Goal: Information Seeking & Learning: Find specific fact

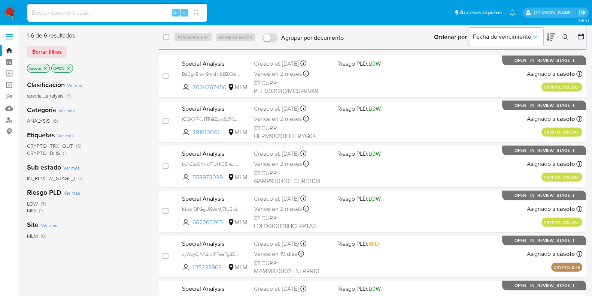
click at [563, 34] on icon at bounding box center [566, 37] width 6 height 6
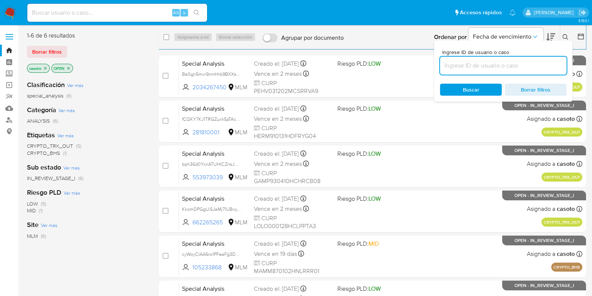
click at [501, 66] on input at bounding box center [503, 66] width 127 height 10
type input "2054863839"
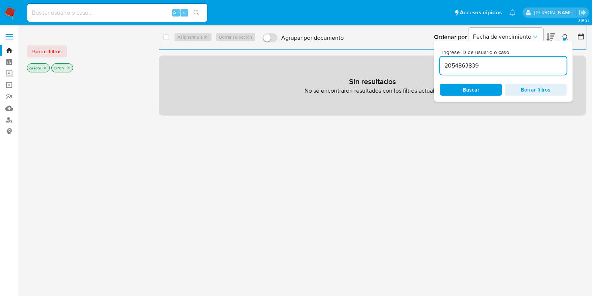
click at [568, 32] on div "Ingrese ID de usuario o caso 2054863839 Buscar Borrar filtros" at bounding box center [566, 36] width 13 height 23
click at [45, 66] on icon "close-filter" at bounding box center [45, 68] width 4 height 4
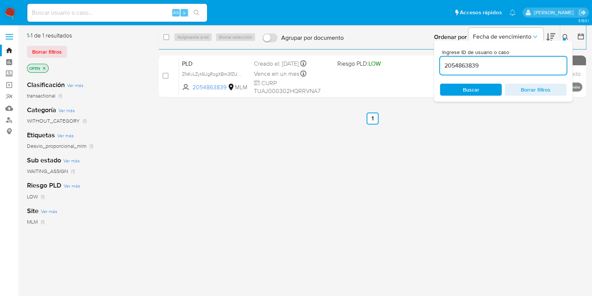
click at [563, 31] on div "Ingrese ID de usuario o caso 2054863839 Buscar Borrar filtros" at bounding box center [566, 36] width 13 height 23
click at [568, 36] on icon at bounding box center [566, 37] width 6 height 6
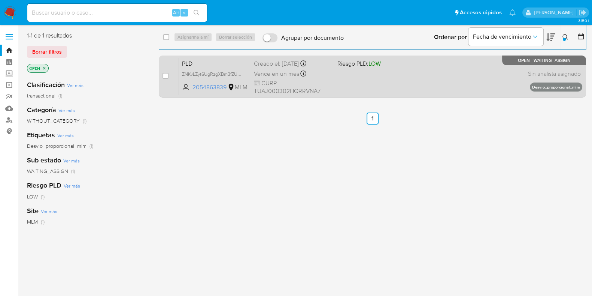
click at [423, 64] on div "PLD ZNKvLZyt6UgRzgXBm3fZUW3m 2054863839 MLM Riesgo PLD: LOW Creado el: 12/07/20…" at bounding box center [380, 76] width 403 height 38
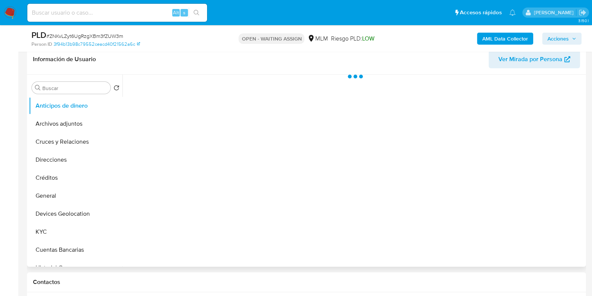
scroll to position [140, 0]
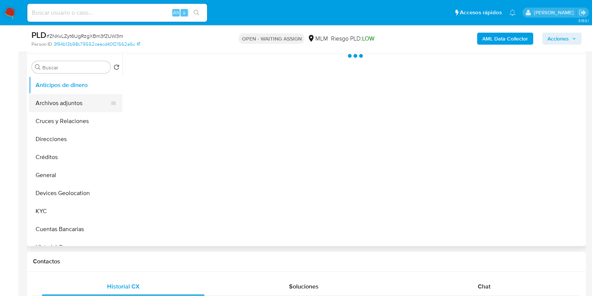
click at [57, 105] on button "Archivos adjuntos" at bounding box center [73, 103] width 88 height 18
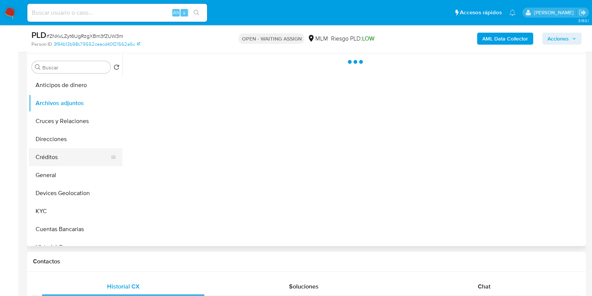
select select "10"
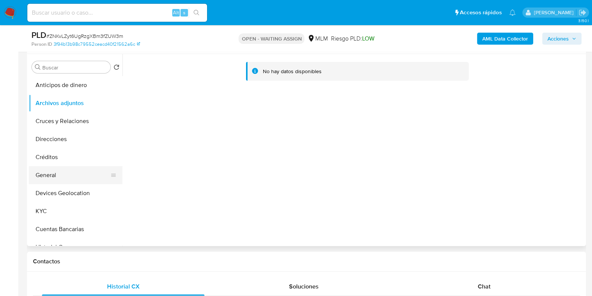
click at [49, 177] on button "General" at bounding box center [73, 175] width 88 height 18
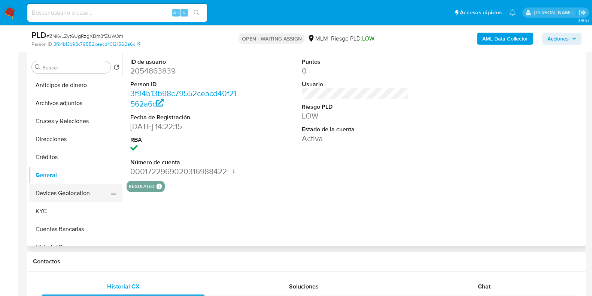
scroll to position [46, 0]
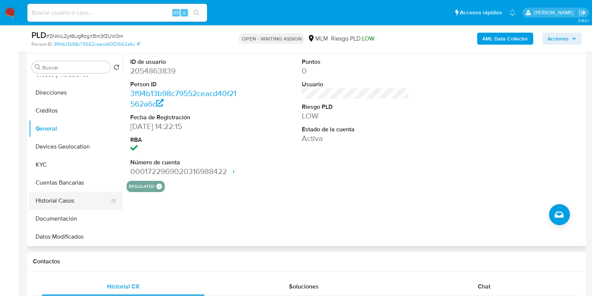
click at [64, 200] on button "Historial Casos" at bounding box center [73, 200] width 88 height 18
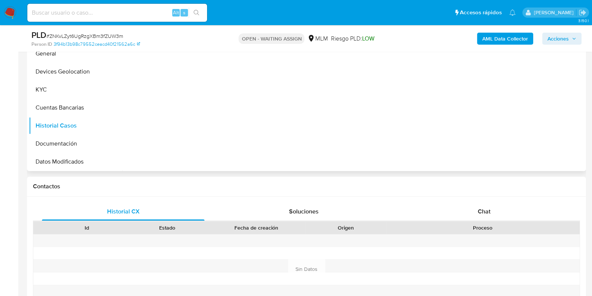
scroll to position [234, 0]
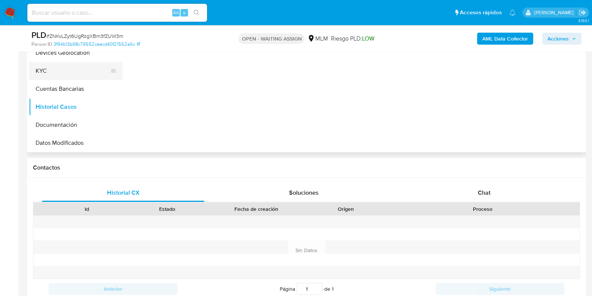
click at [39, 69] on button "KYC" at bounding box center [73, 71] width 88 height 18
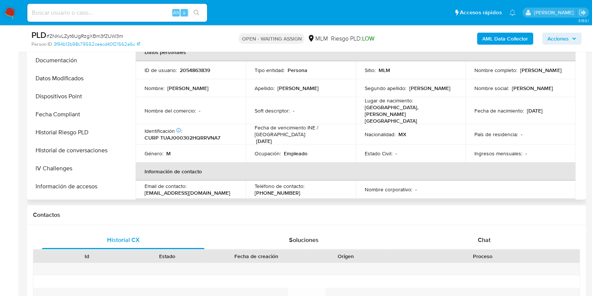
scroll to position [111, 0]
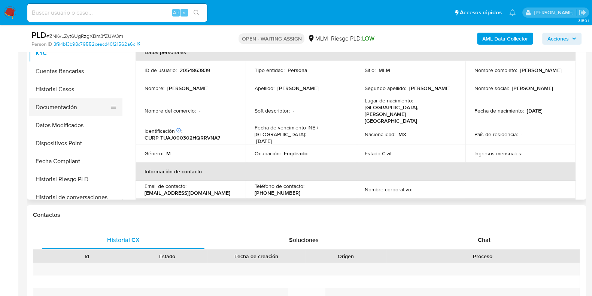
click at [65, 110] on button "Documentación" at bounding box center [73, 107] width 88 height 18
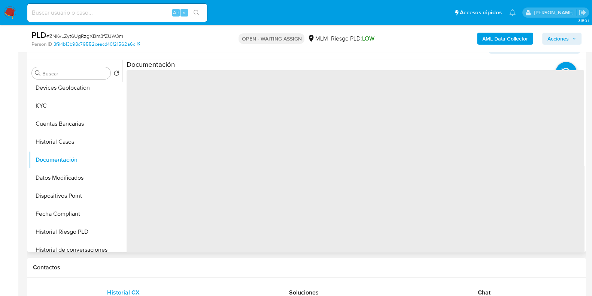
scroll to position [93, 0]
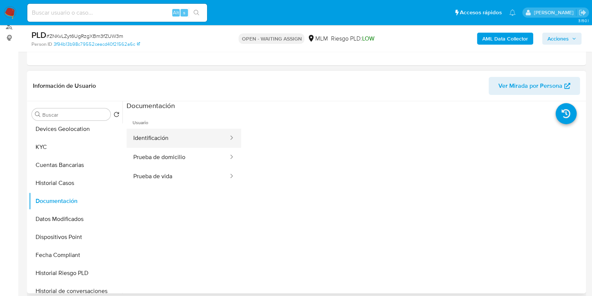
click at [187, 136] on button "Identificación" at bounding box center [178, 138] width 103 height 19
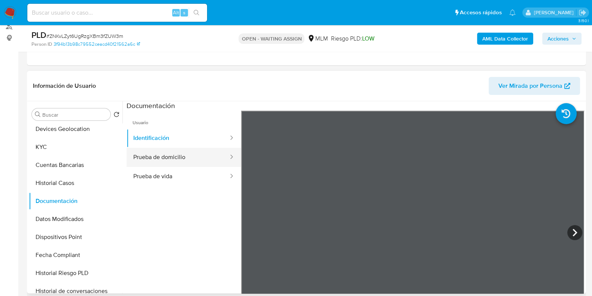
click at [180, 161] on button "Prueba de domicilio" at bounding box center [178, 157] width 103 height 19
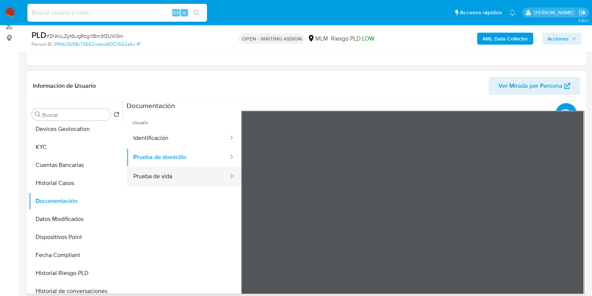
click at [169, 176] on button "Prueba de vida" at bounding box center [178, 176] width 103 height 19
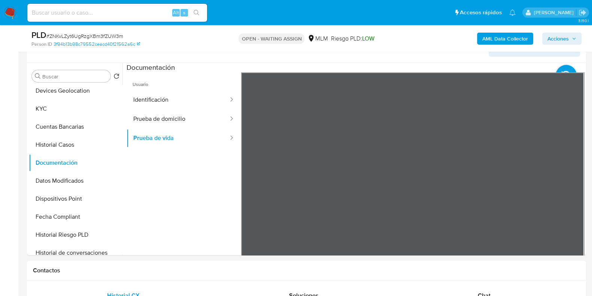
scroll to position [140, 0]
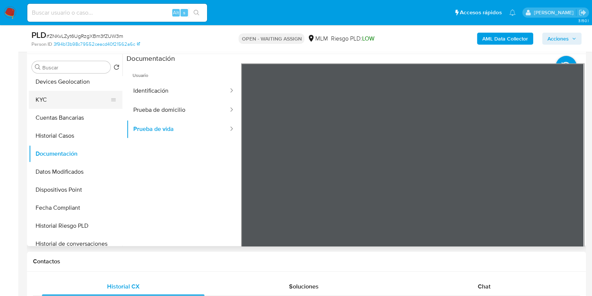
click at [39, 102] on button "KYC" at bounding box center [73, 100] width 88 height 18
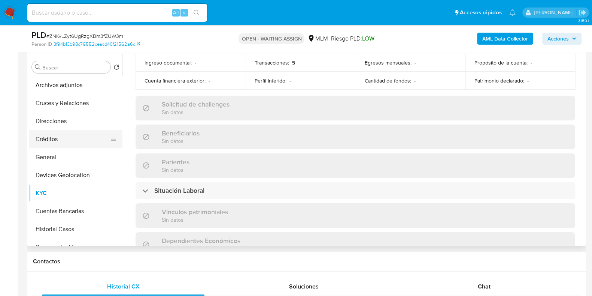
scroll to position [18, 0]
click at [72, 106] on button "Cruces y Relaciones" at bounding box center [73, 103] width 88 height 18
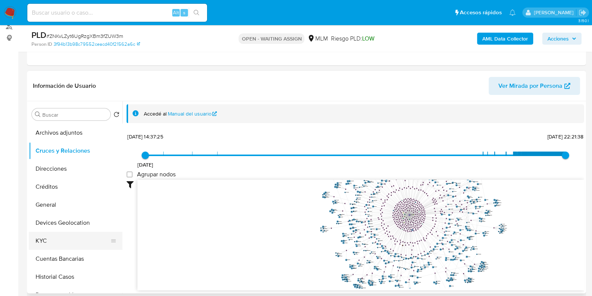
scroll to position [64, 0]
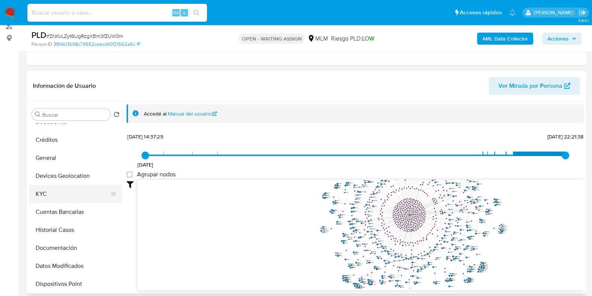
click at [55, 188] on button "KYC" at bounding box center [73, 194] width 88 height 18
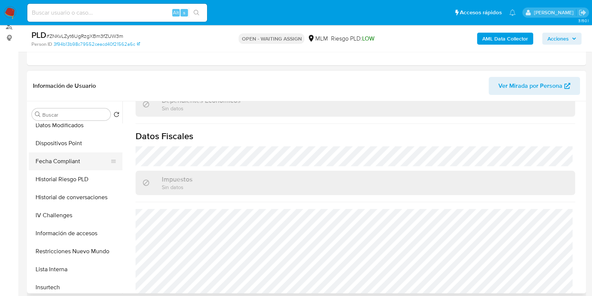
scroll to position [158, 0]
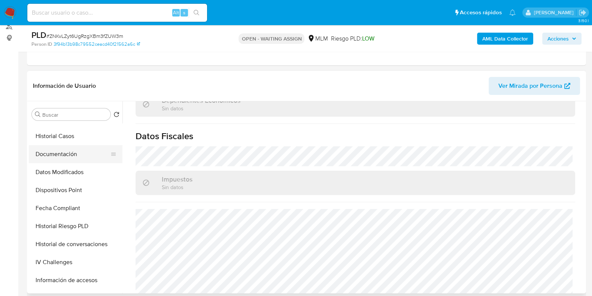
click at [61, 155] on button "Documentación" at bounding box center [73, 154] width 88 height 18
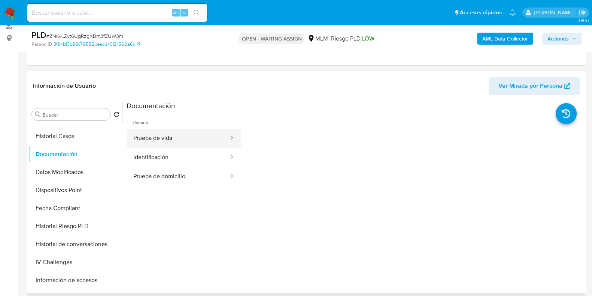
click at [154, 141] on button "Prueba de vida" at bounding box center [178, 138] width 103 height 19
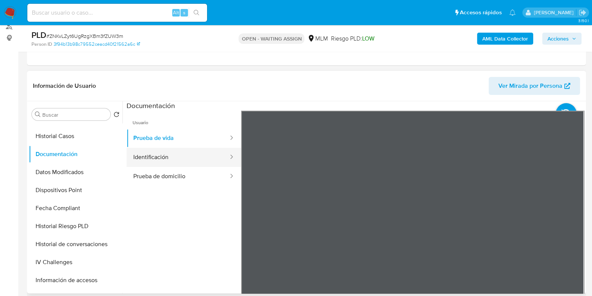
click at [160, 160] on button "Identificación" at bounding box center [178, 157] width 103 height 19
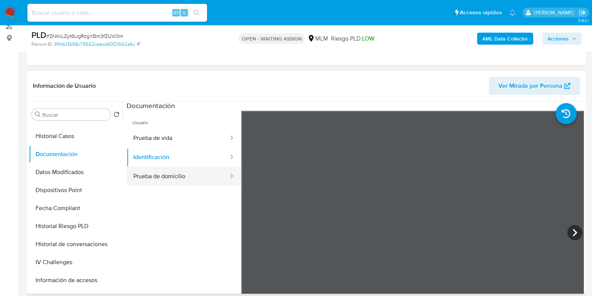
click at [154, 175] on button "Prueba de domicilio" at bounding box center [178, 176] width 103 height 19
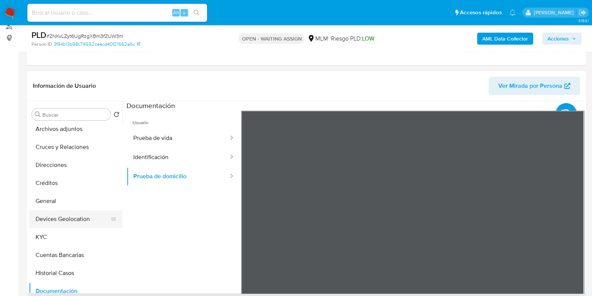
scroll to position [18, 0]
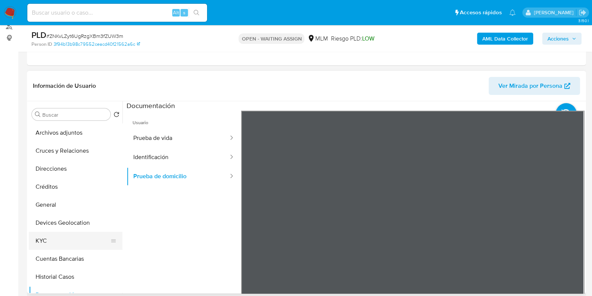
click at [54, 244] on button "KYC" at bounding box center [73, 241] width 88 height 18
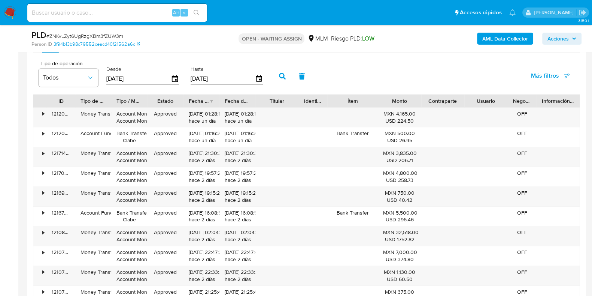
scroll to position [774, 0]
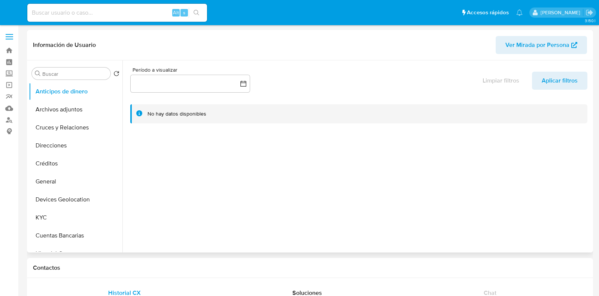
select select "10"
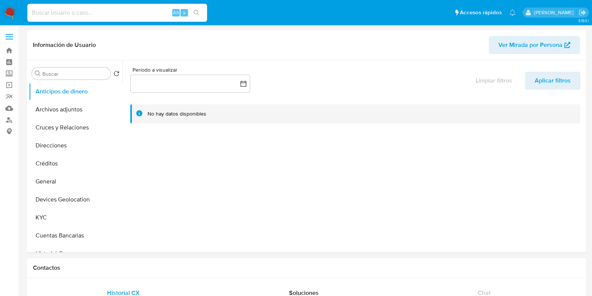
click at [101, 16] on input at bounding box center [117, 13] width 180 height 10
paste input "321623860"
type input "321623860"
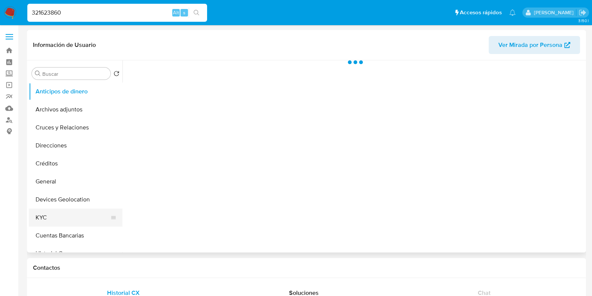
click at [50, 219] on button "KYC" at bounding box center [73, 217] width 88 height 18
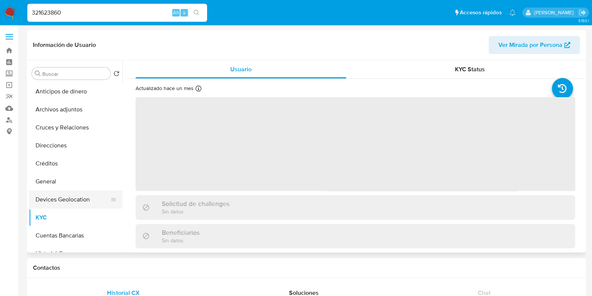
select select "10"
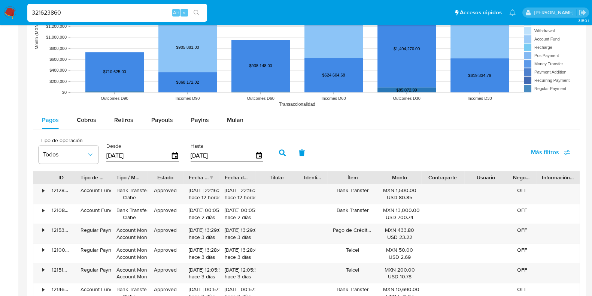
scroll to position [608, 0]
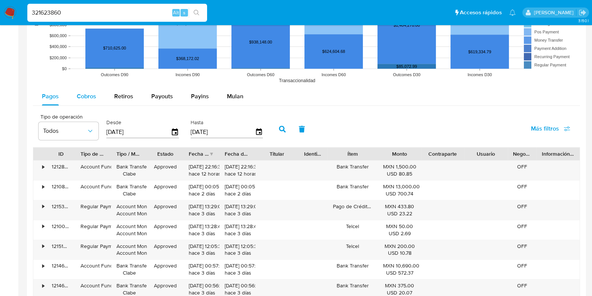
click at [93, 97] on span "Cobros" at bounding box center [86, 96] width 19 height 9
select select "10"
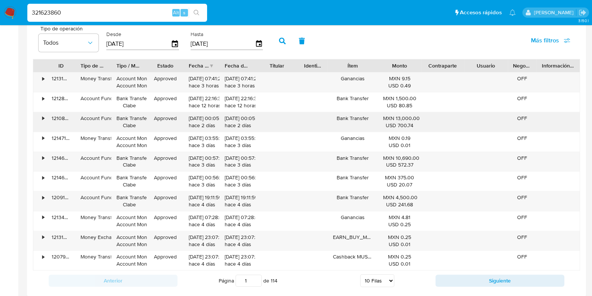
scroll to position [835, 0]
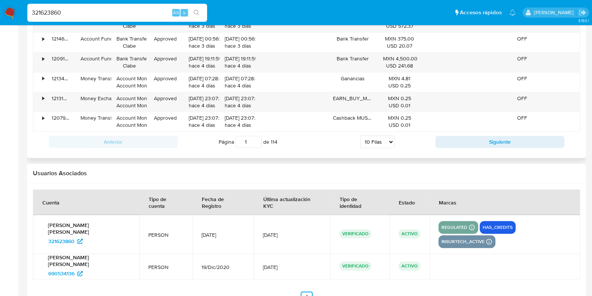
click at [494, 146] on div "Anterior Página 1 de 114 5 Filas 10 Filas 20 Filas 25 Filas 50 Filas 100 Filas …" at bounding box center [306, 141] width 547 height 20
click at [486, 143] on button "Siguiente" at bounding box center [500, 142] width 129 height 12
type input "2"
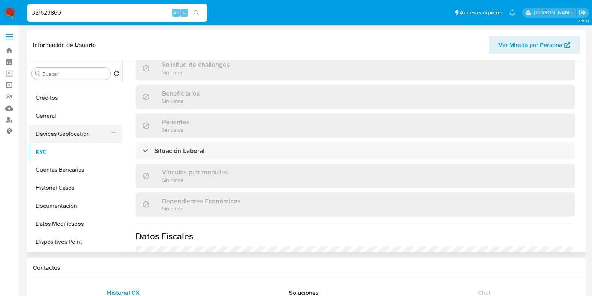
scroll to position [140, 0]
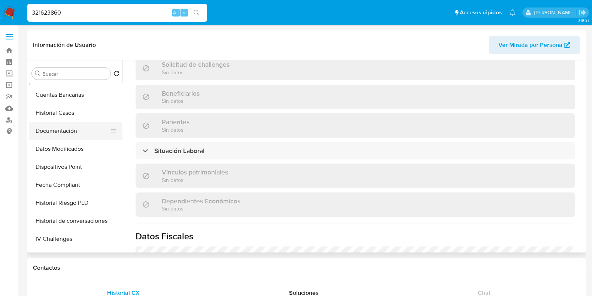
click at [60, 137] on button "Documentación" at bounding box center [73, 131] width 88 height 18
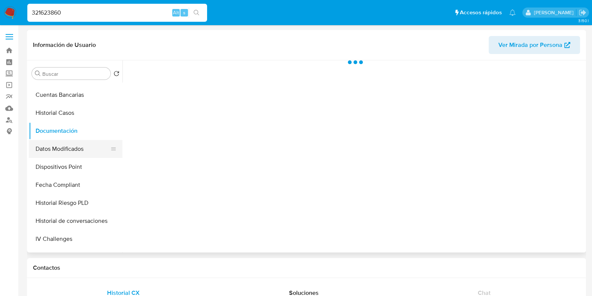
scroll to position [0, 0]
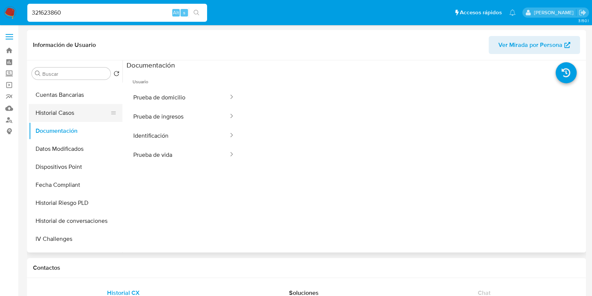
click at [62, 117] on button "Historial Casos" at bounding box center [73, 113] width 88 height 18
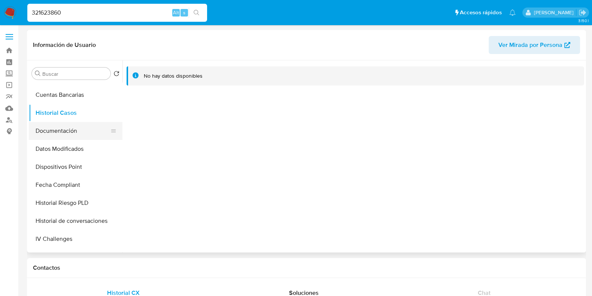
click at [63, 130] on button "Documentación" at bounding box center [73, 131] width 88 height 18
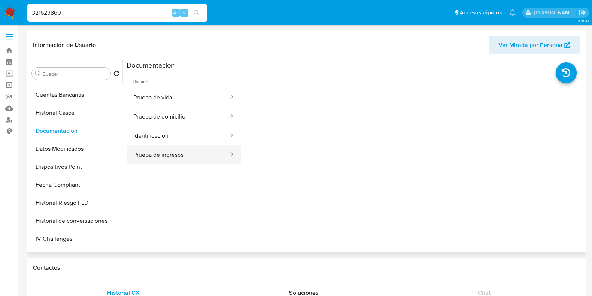
click at [178, 151] on button "Prueba de ingresos" at bounding box center [178, 154] width 103 height 19
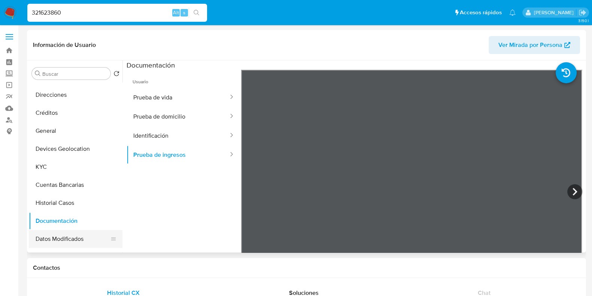
scroll to position [46, 0]
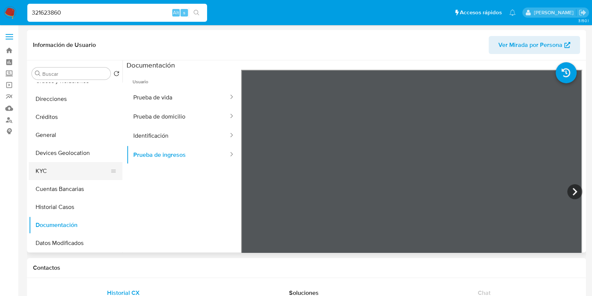
click at [65, 171] on button "KYC" at bounding box center [73, 171] width 88 height 18
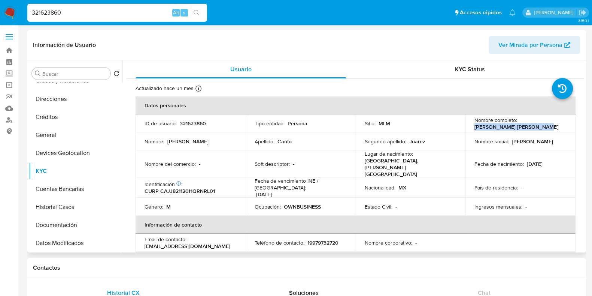
drag, startPoint x: 542, startPoint y: 130, endPoint x: 466, endPoint y: 128, distance: 75.3
click at [467, 127] on td "Nombre completo : Julio Rafael Canto Juarez" at bounding box center [521, 123] width 110 height 18
copy p "[PERSON_NAME] [PERSON_NAME]"
drag, startPoint x: 200, startPoint y: 236, endPoint x: 139, endPoint y: 236, distance: 61.1
click at [139, 237] on td "Email de contacto : gatocanto@gmail.com" at bounding box center [191, 242] width 110 height 18
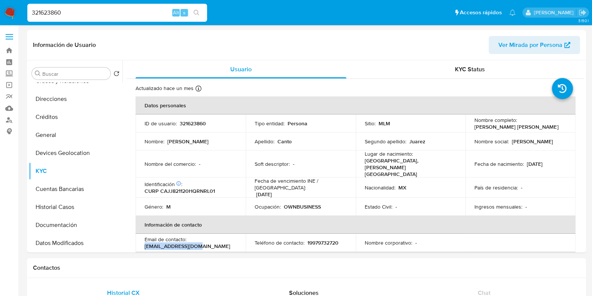
copy p "[EMAIL_ADDRESS][DOMAIN_NAME]"
drag, startPoint x: 339, startPoint y: 233, endPoint x: 344, endPoint y: 225, distance: 9.3
click at [308, 239] on div "Teléfono de contacto : 19979732720" at bounding box center [301, 242] width 92 height 7
copy p "9979732720"
copy p "19979732720"
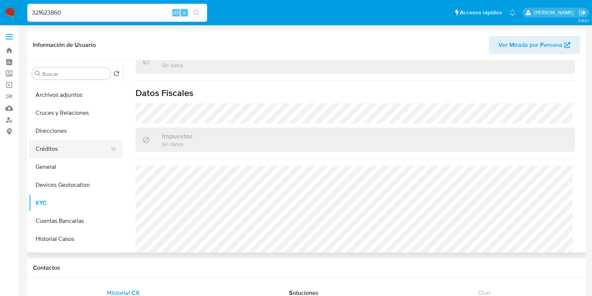
scroll to position [0, 0]
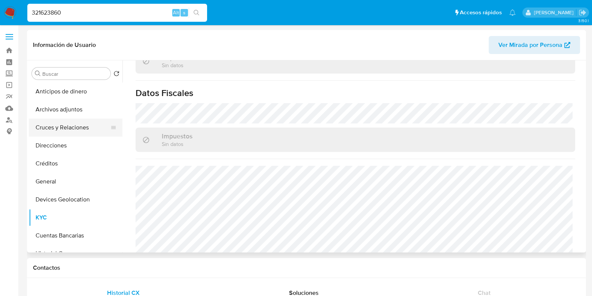
click at [77, 124] on button "Cruces y Relaciones" at bounding box center [73, 127] width 88 height 18
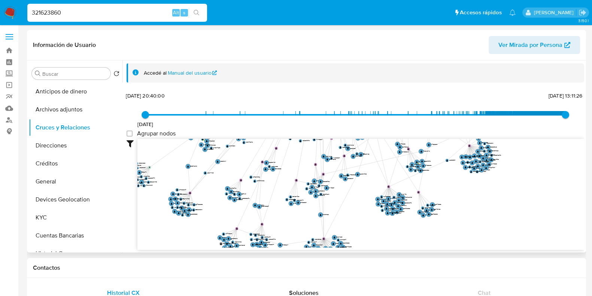
drag, startPoint x: 481, startPoint y: 195, endPoint x: 330, endPoint y: 42, distance: 214.9
click at [330, 42] on div "Información de Usuario Ver Mirada por Persona Buscar Volver al orden por defect…" at bounding box center [306, 141] width 559 height 222
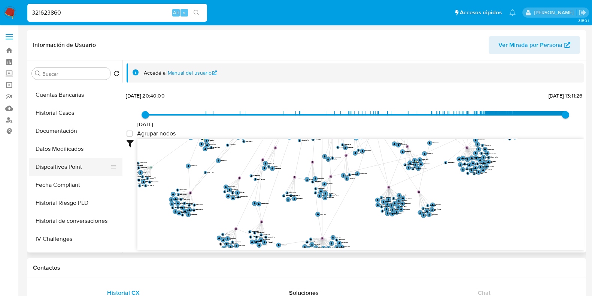
scroll to position [93, 0]
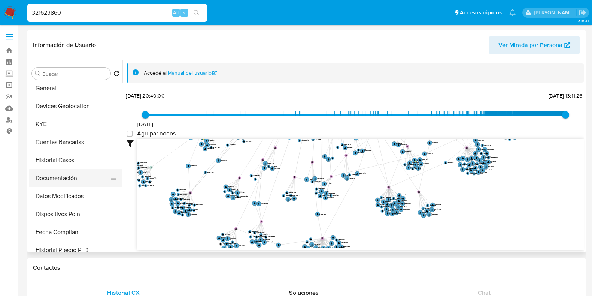
click at [61, 179] on button "Documentación" at bounding box center [73, 178] width 88 height 18
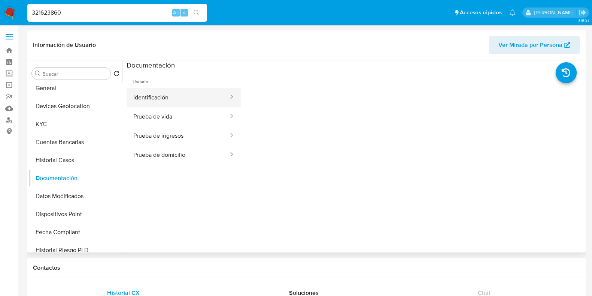
click at [176, 96] on button "Identificación" at bounding box center [178, 97] width 103 height 19
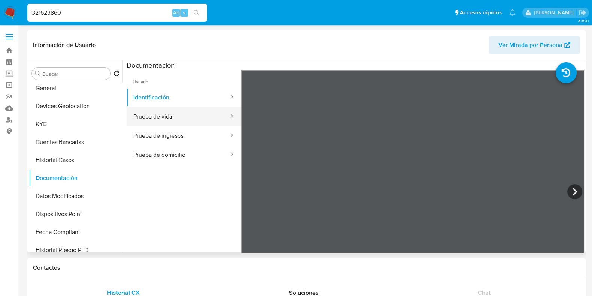
click at [165, 116] on button "Prueba de vida" at bounding box center [178, 116] width 103 height 19
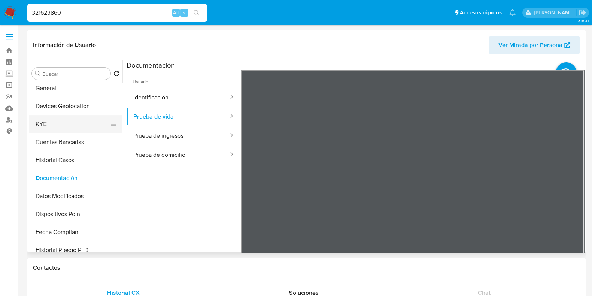
click at [53, 125] on button "KYC" at bounding box center [73, 124] width 88 height 18
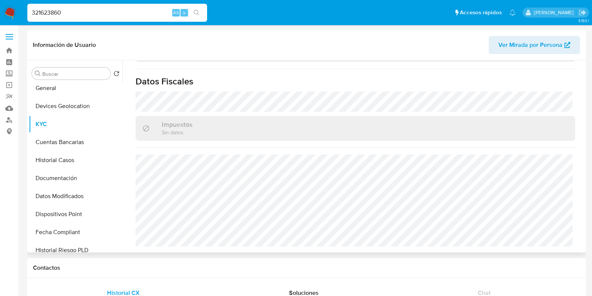
scroll to position [458, 0]
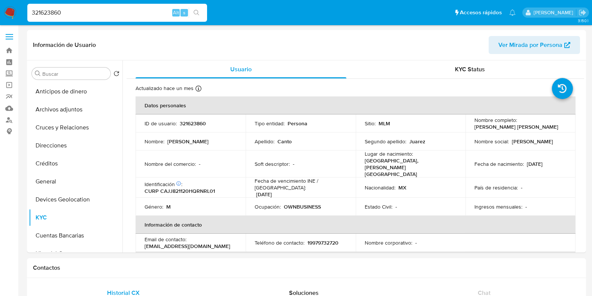
select select "10"
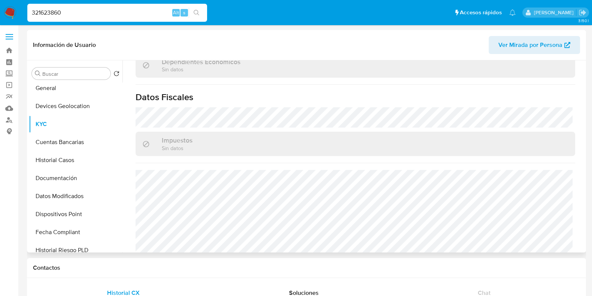
scroll to position [471, 0]
click at [81, 179] on button "Documentación" at bounding box center [73, 178] width 88 height 18
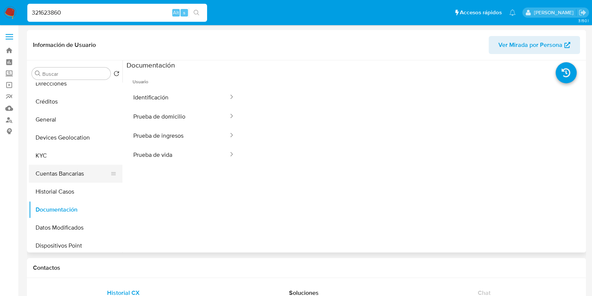
scroll to position [46, 0]
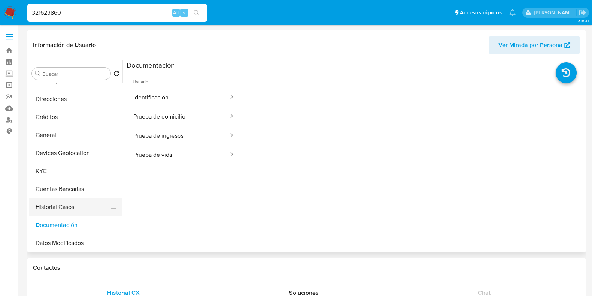
click at [55, 208] on button "Historial Casos" at bounding box center [73, 207] width 88 height 18
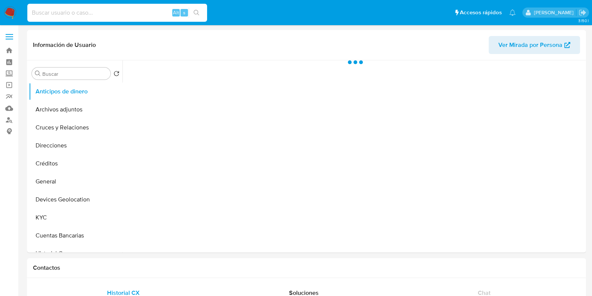
click at [89, 15] on input at bounding box center [117, 13] width 180 height 10
paste input "813846124"
type input "813846124"
click at [55, 213] on button "KYC" at bounding box center [73, 217] width 88 height 18
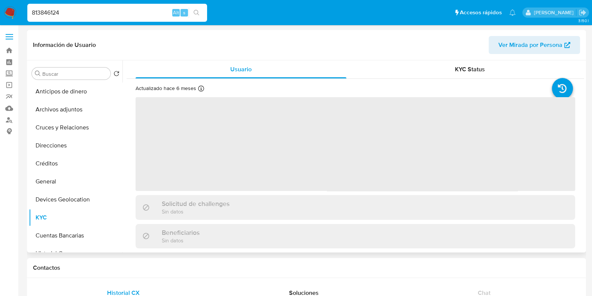
select select "10"
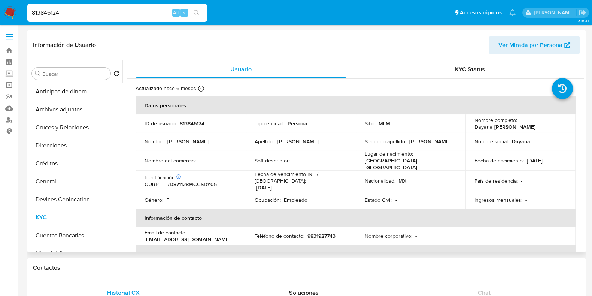
drag, startPoint x: 550, startPoint y: 158, endPoint x: 524, endPoint y: 159, distance: 25.5
click at [524, 159] on div "Fecha de nacimiento : [DEMOGRAPHIC_DATA]" at bounding box center [521, 160] width 92 height 7
copy p "[DATE]"
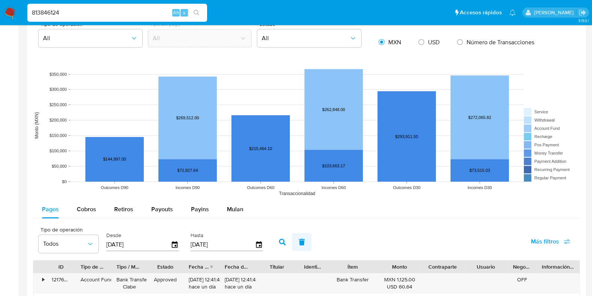
scroll to position [608, 0]
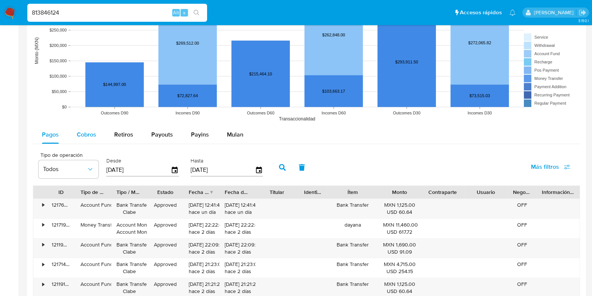
click at [98, 131] on button "Cobros" at bounding box center [86, 135] width 37 height 18
select select "10"
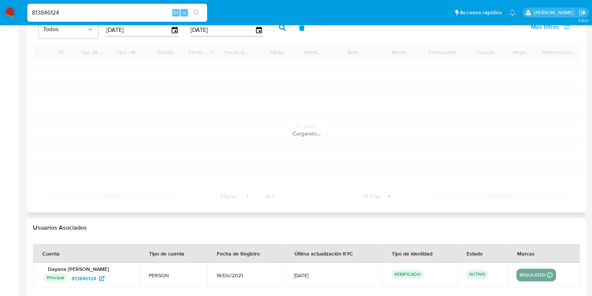
scroll to position [749, 0]
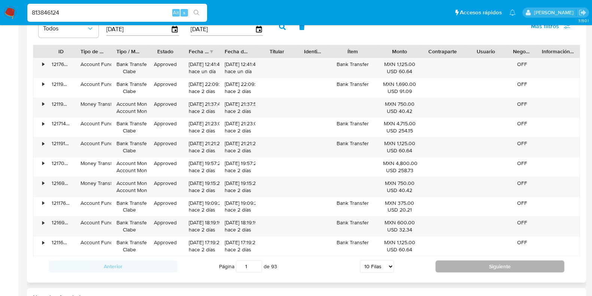
click at [468, 265] on button "Siguiente" at bounding box center [500, 266] width 129 height 12
type input "2"
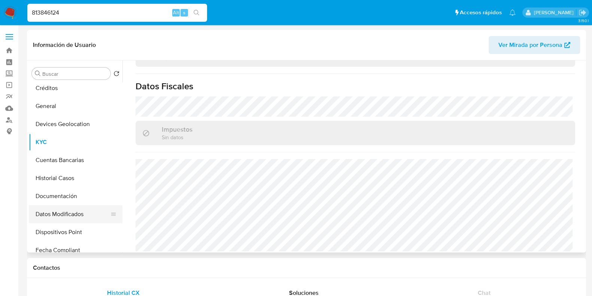
scroll to position [93, 0]
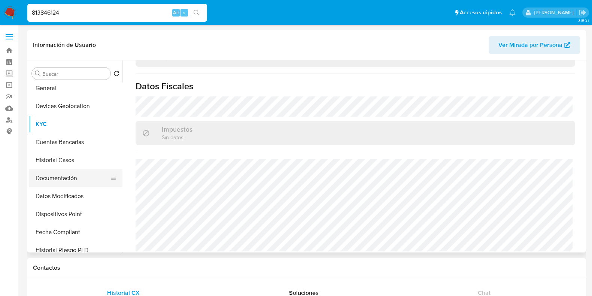
click at [66, 182] on button "Documentación" at bounding box center [73, 178] width 88 height 18
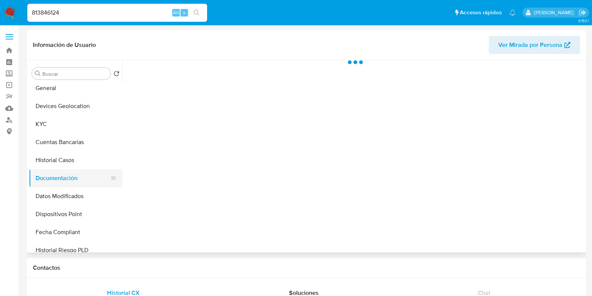
scroll to position [0, 0]
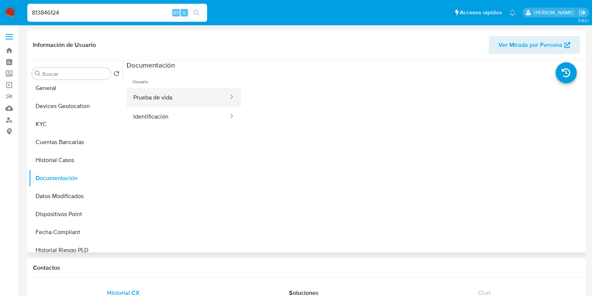
click at [142, 95] on button "Prueba de vida" at bounding box center [178, 97] width 103 height 19
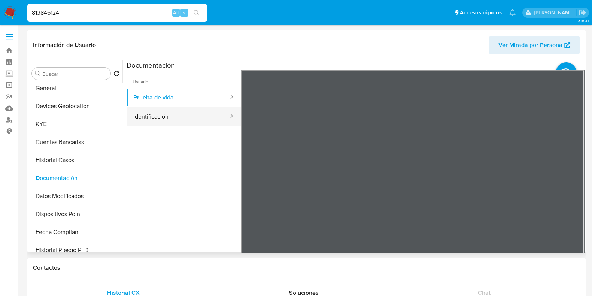
click at [144, 117] on button "Identificación" at bounding box center [178, 116] width 103 height 19
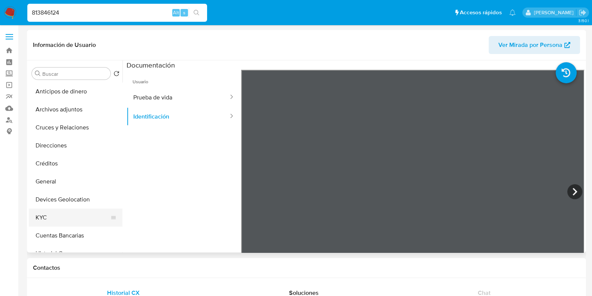
click at [41, 216] on button "KYC" at bounding box center [73, 217] width 88 height 18
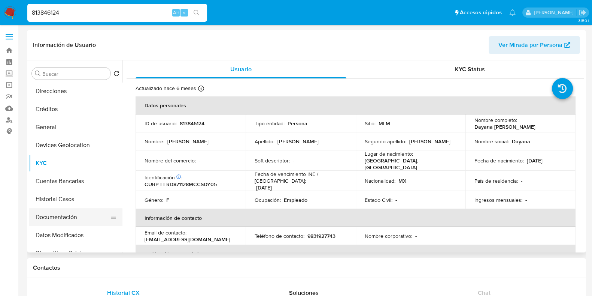
scroll to position [46, 0]
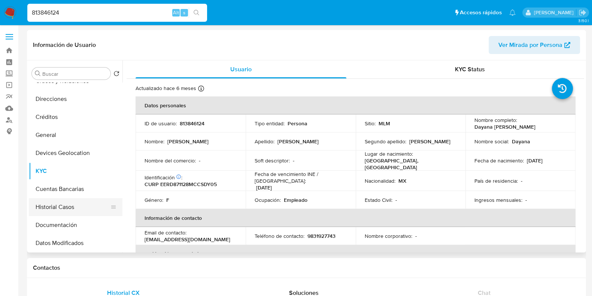
click at [56, 205] on button "Historial Casos" at bounding box center [73, 207] width 88 height 18
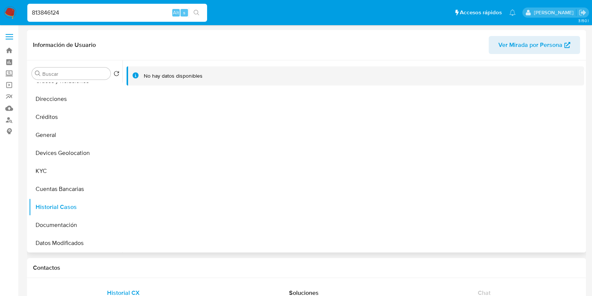
scroll to position [0, 0]
click at [47, 170] on button "KYC" at bounding box center [73, 171] width 88 height 18
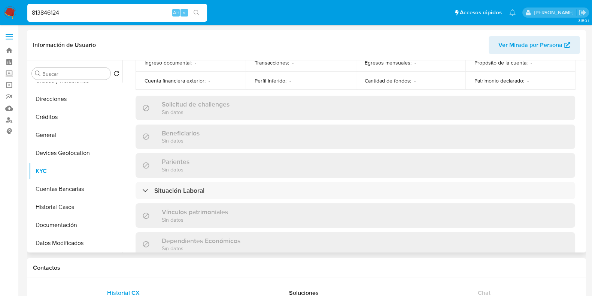
scroll to position [468, 0]
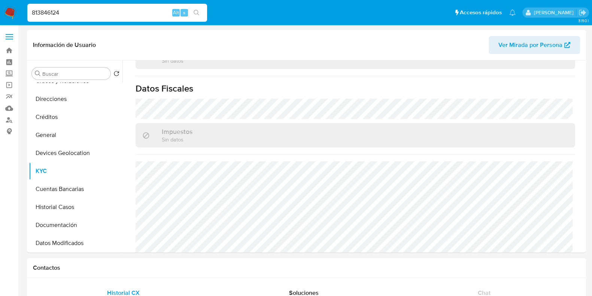
drag, startPoint x: 69, startPoint y: 12, endPoint x: 11, endPoint y: 10, distance: 57.4
click at [11, 10] on nav "Pausado Ver notificaciones 813846124 Alt s Accesos rápidos Presiona las siguien…" at bounding box center [296, 12] width 592 height 25
paste input "321623860"
type input "321623860"
click at [191, 9] on button "search-icon" at bounding box center [196, 12] width 15 height 10
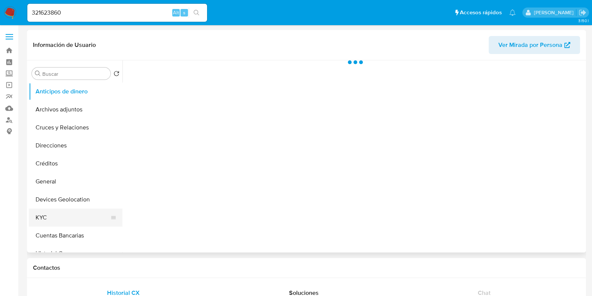
click at [53, 215] on button "KYC" at bounding box center [73, 217] width 88 height 18
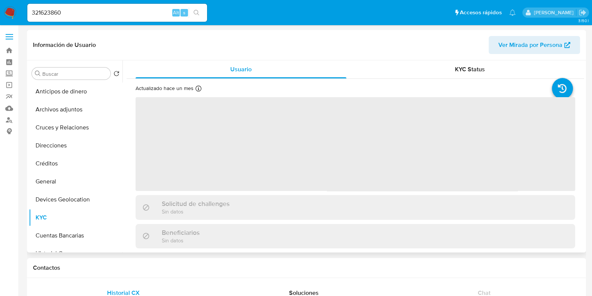
select select "10"
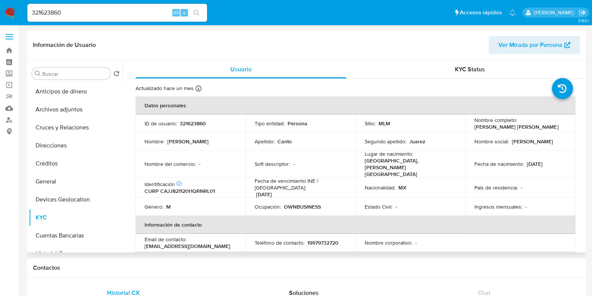
drag, startPoint x: 550, startPoint y: 157, endPoint x: 525, endPoint y: 160, distance: 25.7
click at [525, 160] on div "Fecha de nacimiento : [DEMOGRAPHIC_DATA]" at bounding box center [521, 163] width 92 height 7
copy p "[DATE]"
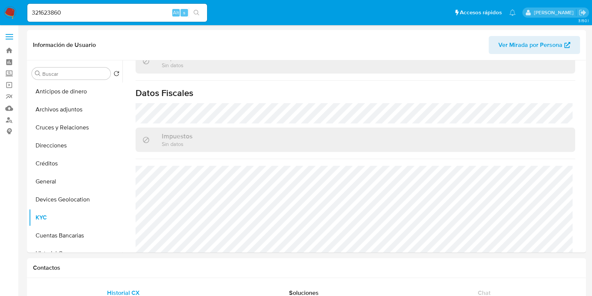
click at [48, 13] on input "321623860" at bounding box center [117, 13] width 180 height 10
paste input "567435409"
type input "567435409"
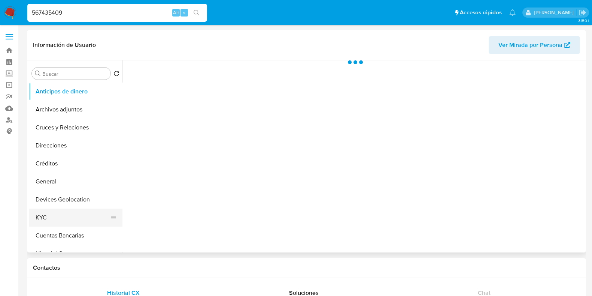
click at [62, 222] on button "KYC" at bounding box center [73, 217] width 88 height 18
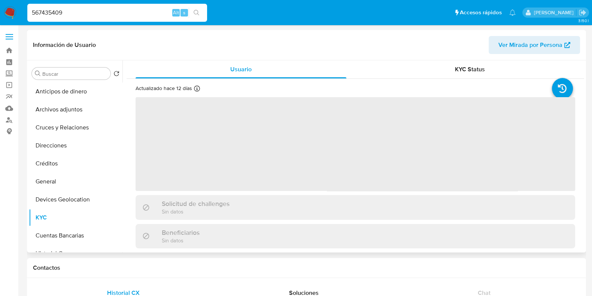
select select "10"
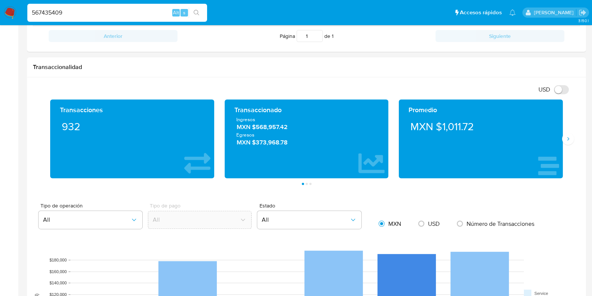
scroll to position [515, 0]
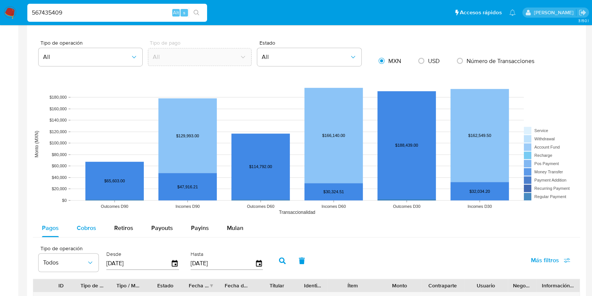
click at [93, 220] on div "Cobros" at bounding box center [86, 228] width 19 height 18
select select "10"
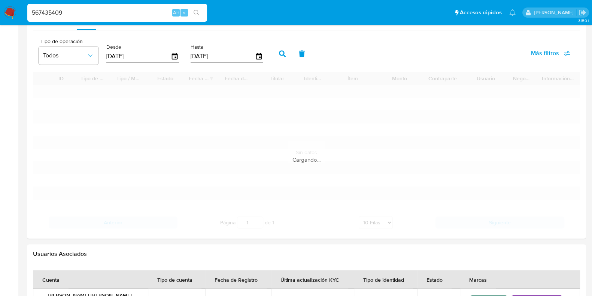
scroll to position [749, 0]
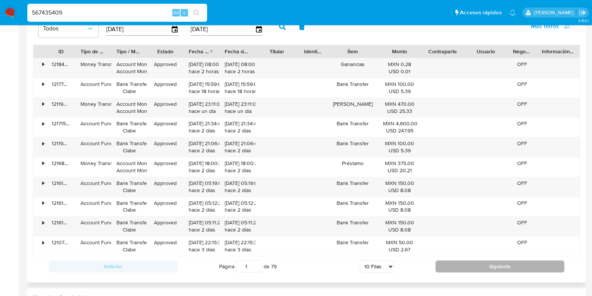
click at [476, 260] on button "Siguiente" at bounding box center [500, 266] width 129 height 12
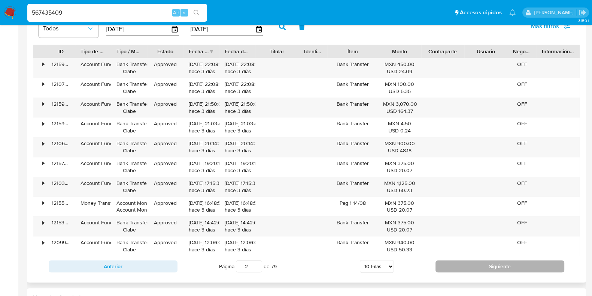
click at [476, 260] on button "Siguiente" at bounding box center [500, 266] width 129 height 12
type input "5"
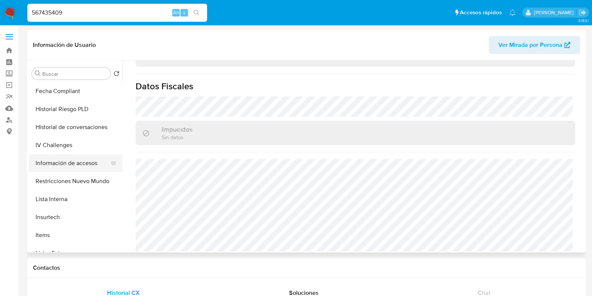
scroll to position [140, 0]
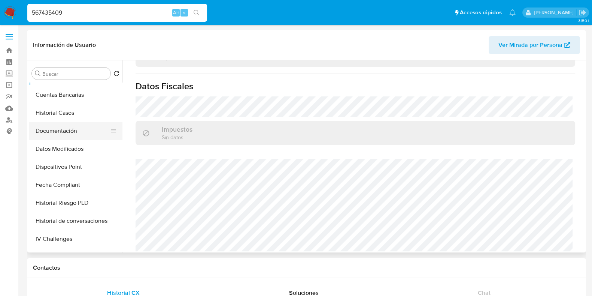
click at [57, 131] on button "Documentación" at bounding box center [73, 131] width 88 height 18
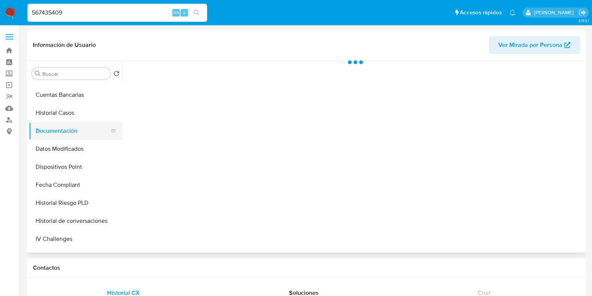
scroll to position [0, 0]
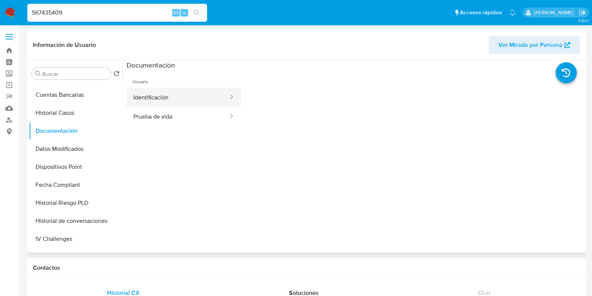
click at [162, 92] on button "Identificación" at bounding box center [178, 97] width 103 height 19
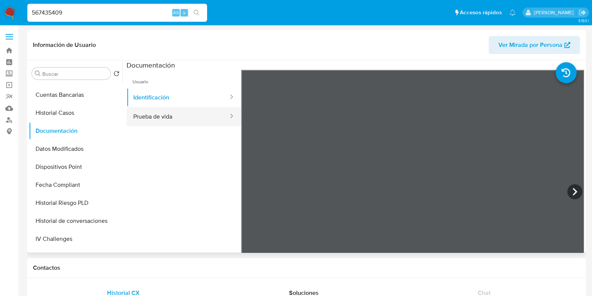
click at [152, 116] on button "Prueba de vida" at bounding box center [178, 116] width 103 height 19
